Goal: Task Accomplishment & Management: Manage account settings

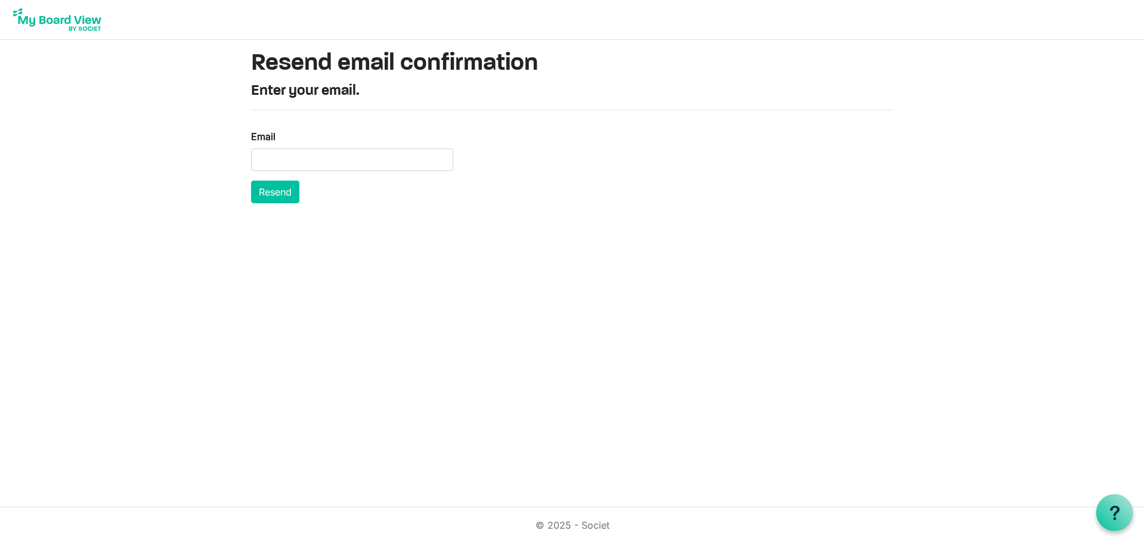
click at [345, 174] on form "Email [GEOGRAPHIC_DATA]" at bounding box center [352, 166] width 202 height 74
click at [341, 160] on input "Email" at bounding box center [352, 160] width 202 height 23
paste input "[PERSON_NAME][EMAIL_ADDRESS][DOMAIN_NAME]"
type input "[PERSON_NAME][EMAIL_ADDRESS][DOMAIN_NAME]"
click at [271, 190] on button "Resend" at bounding box center [275, 192] width 48 height 23
